Goal: Check status: Check status

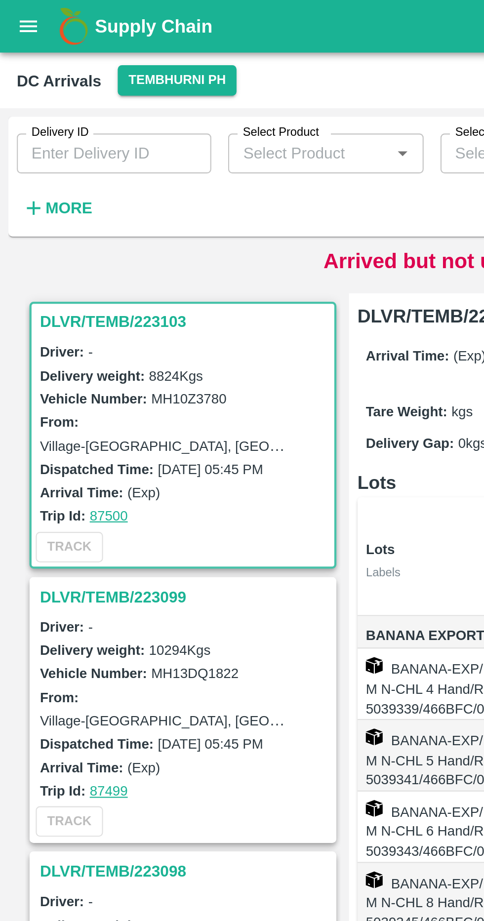
click at [36, 103] on h6 "More" at bounding box center [32, 97] width 22 height 13
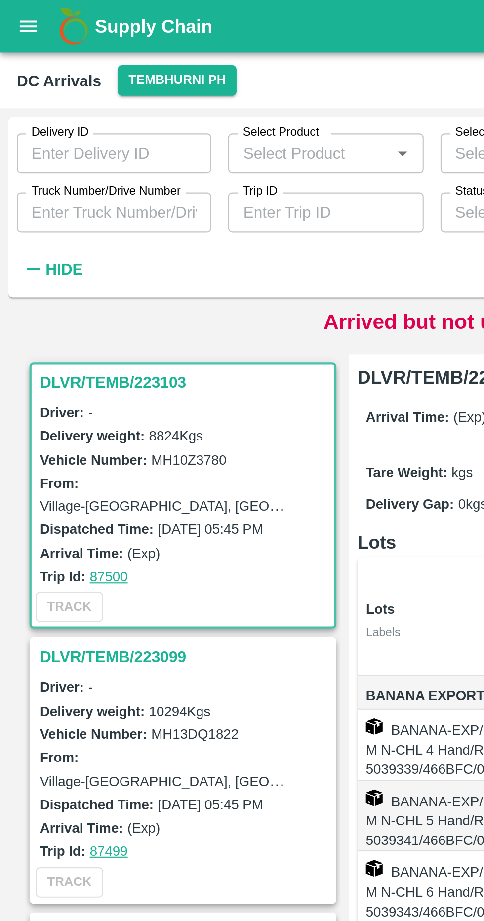
click at [53, 90] on label "Truck Number/Drive Number" at bounding box center [50, 90] width 70 height 8
click at [53, 90] on input "Truck Number/Drive Number" at bounding box center [53, 99] width 91 height 19
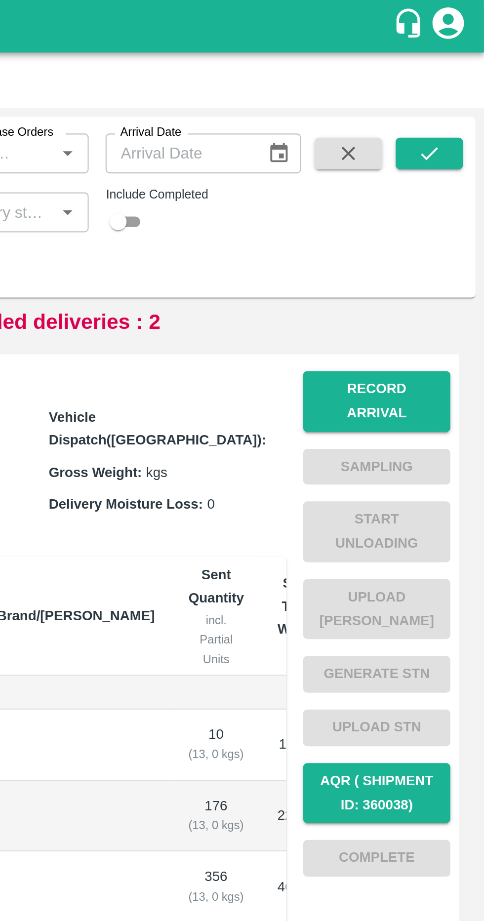
click at [465, 73] on button "submit" at bounding box center [459, 72] width 32 height 15
click at [465, 68] on button "submit" at bounding box center [459, 72] width 32 height 15
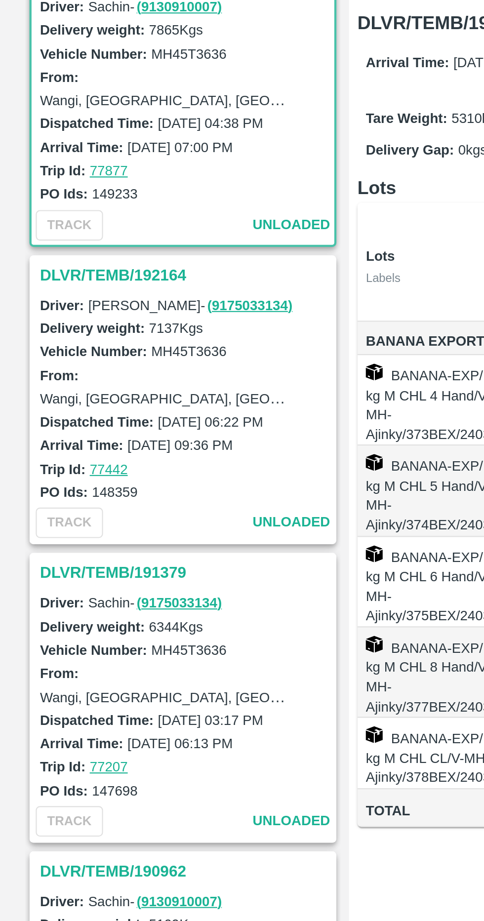
scroll to position [4, 0]
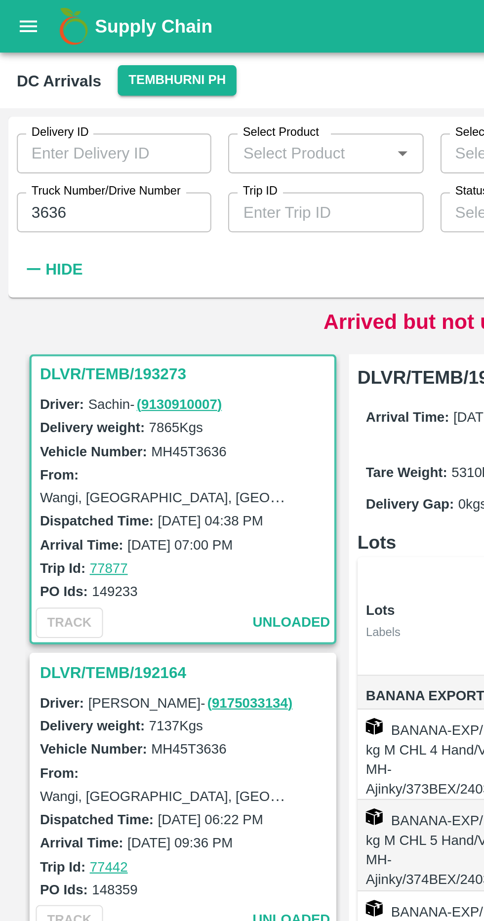
click at [43, 95] on input "3636" at bounding box center [53, 99] width 91 height 19
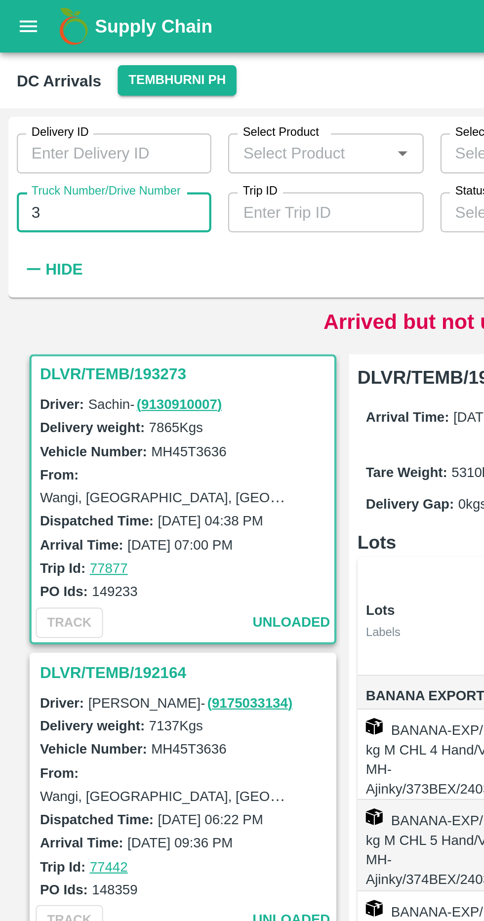
type input "3"
click at [23, 125] on strong "Hide" at bounding box center [29, 126] width 17 height 8
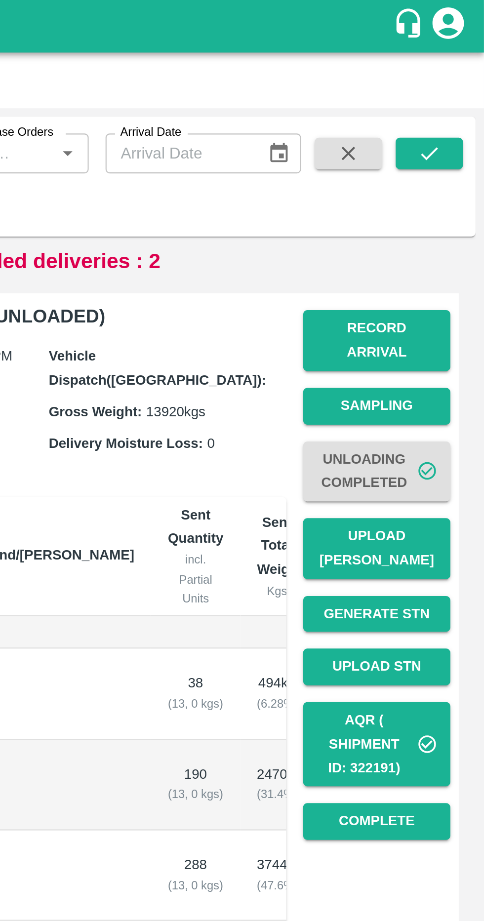
click at [420, 76] on icon "button" at bounding box center [420, 72] width 11 height 11
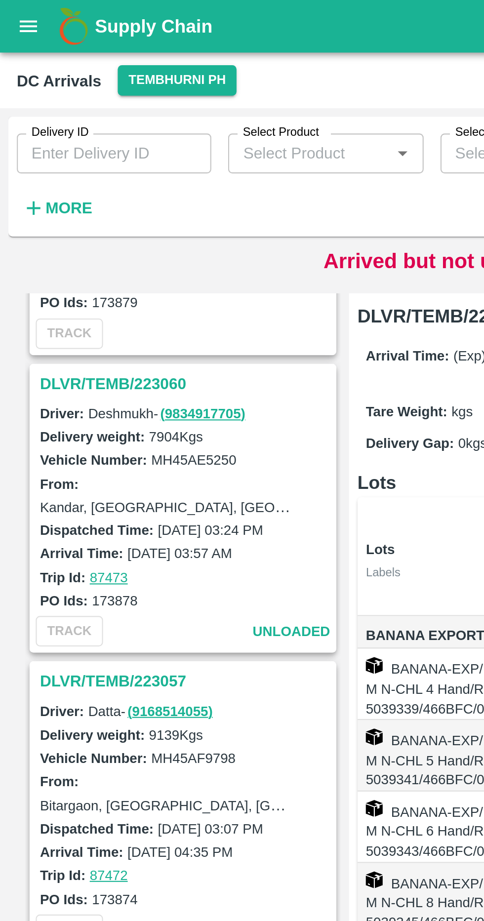
scroll to position [2322, 0]
